Goal: Information Seeking & Learning: Learn about a topic

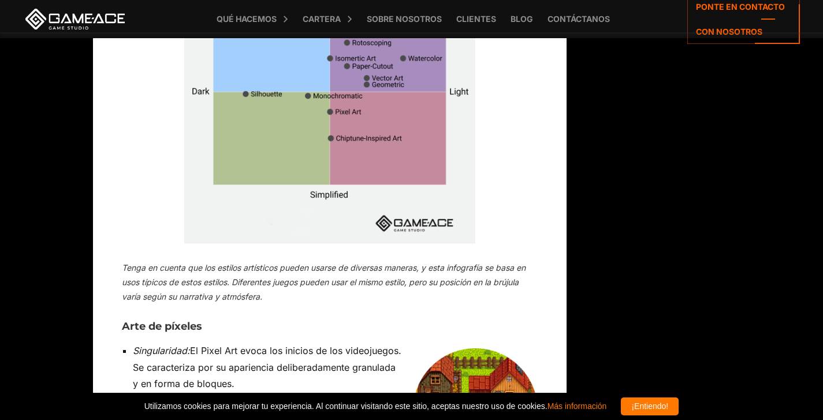
scroll to position [3904, 11]
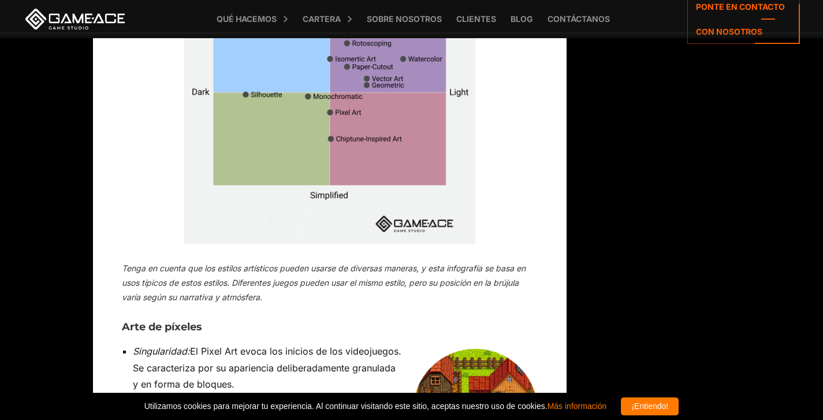
drag, startPoint x: 181, startPoint y: 257, endPoint x: 220, endPoint y: 254, distance: 38.8
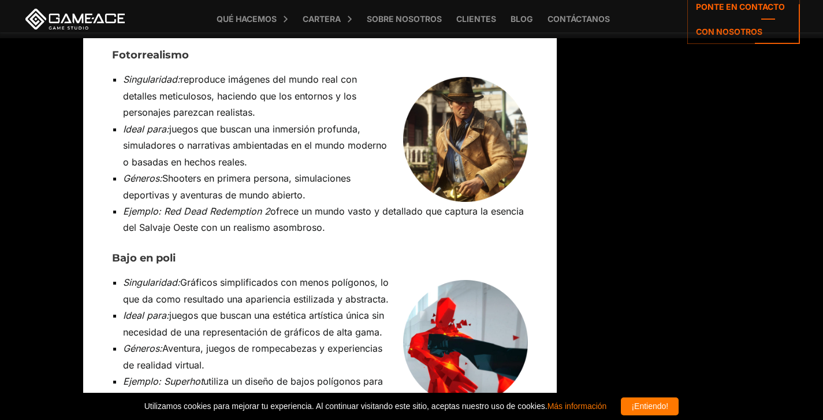
scroll to position [7240, 21]
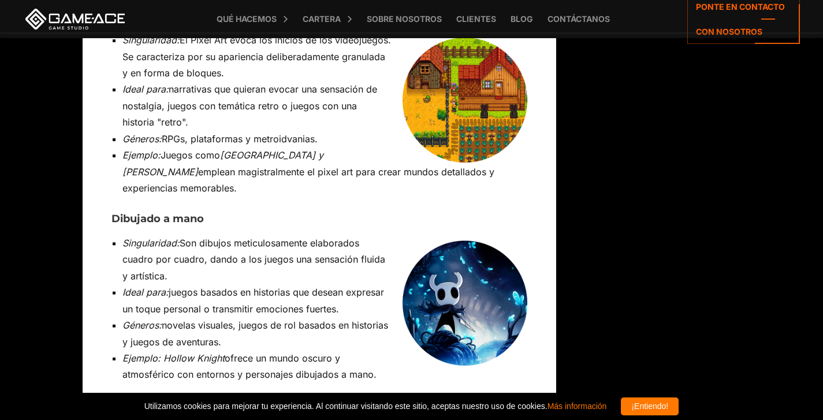
scroll to position [4205, 21]
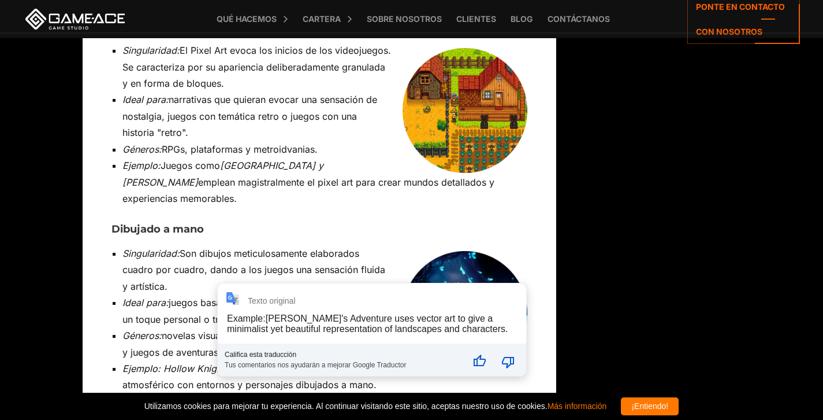
drag, startPoint x: 151, startPoint y: 277, endPoint x: 223, endPoint y: 278, distance: 72.2
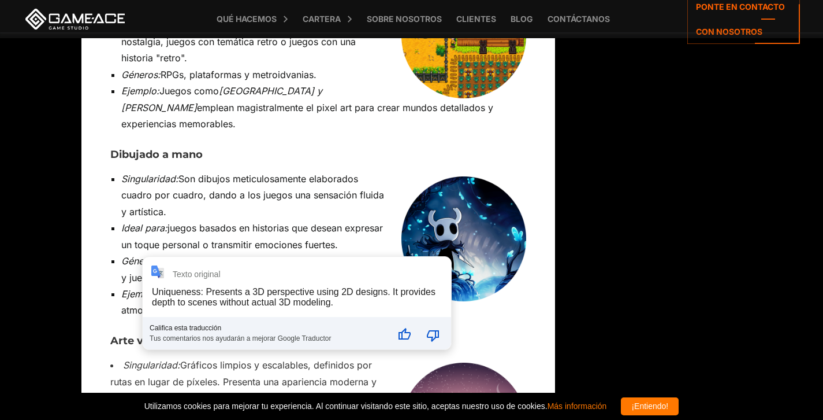
scroll to position [4274, 23]
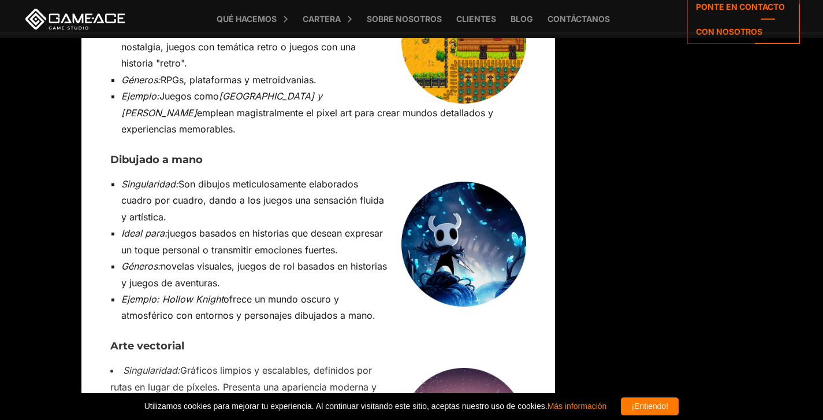
drag, startPoint x: 194, startPoint y: 253, endPoint x: 85, endPoint y: 256, distance: 109.3
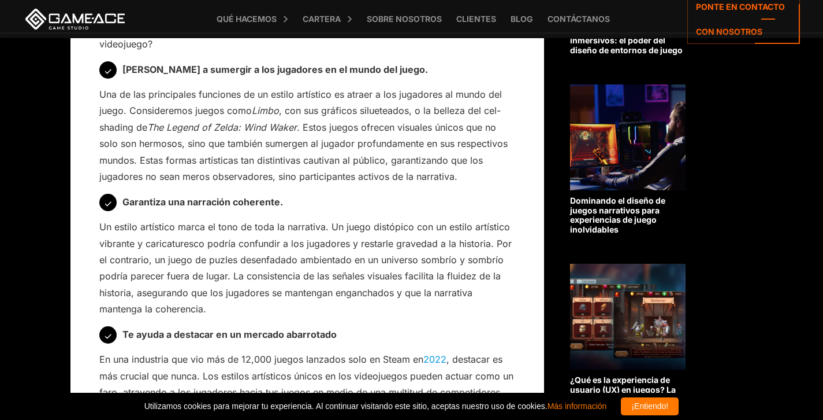
scroll to position [814, 34]
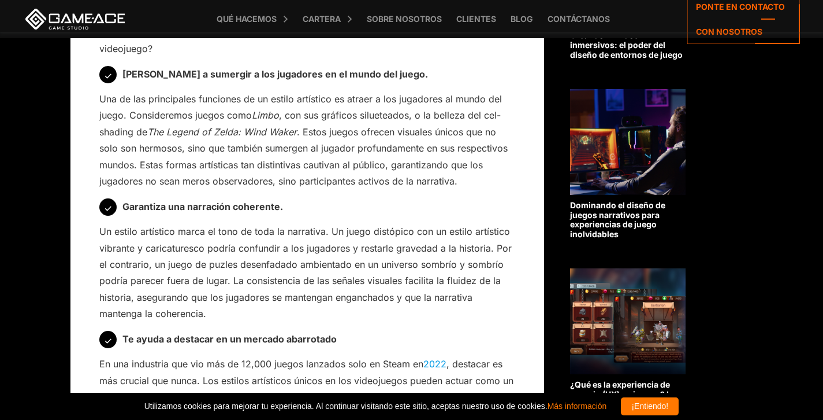
click at [615, 183] on img at bounding box center [628, 142] width 116 height 106
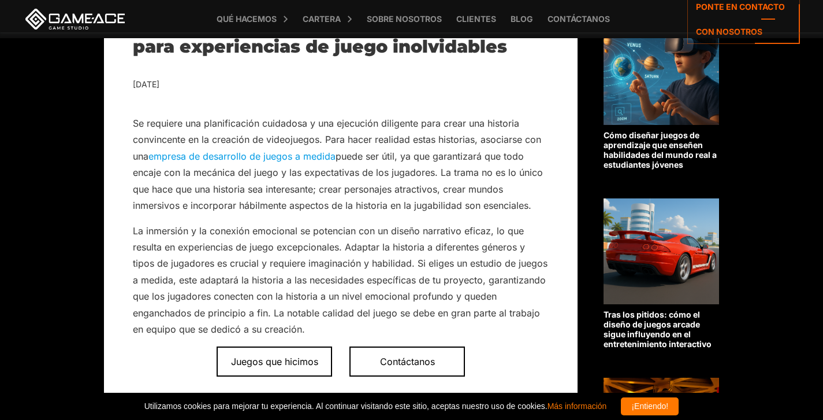
scroll to position [357, 1]
